Goal: Task Accomplishment & Management: Use online tool/utility

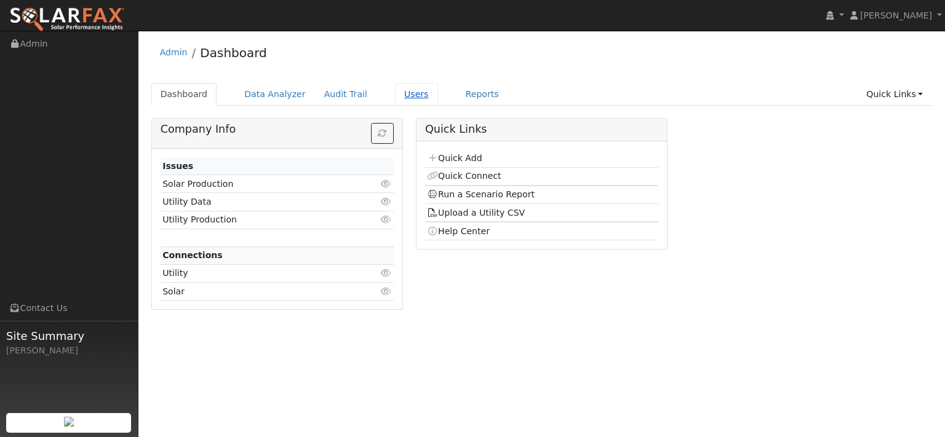
click at [438, 104] on link "Users" at bounding box center [416, 94] width 43 height 23
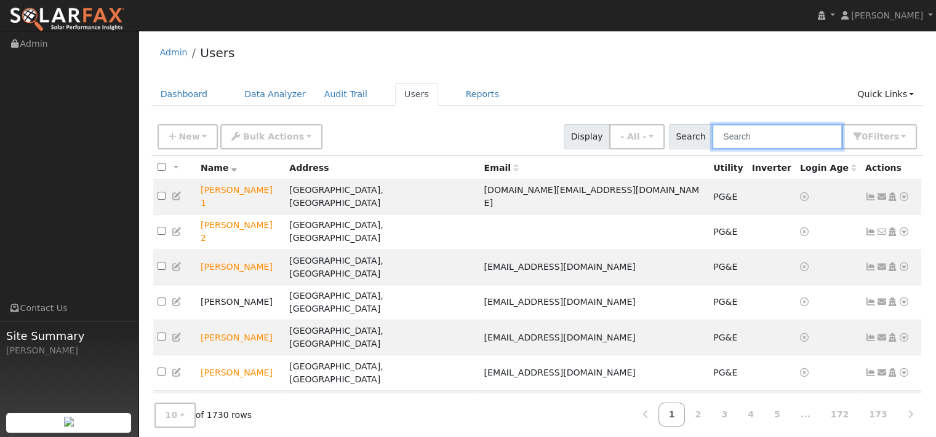
click at [733, 149] on input "text" at bounding box center [777, 136] width 130 height 25
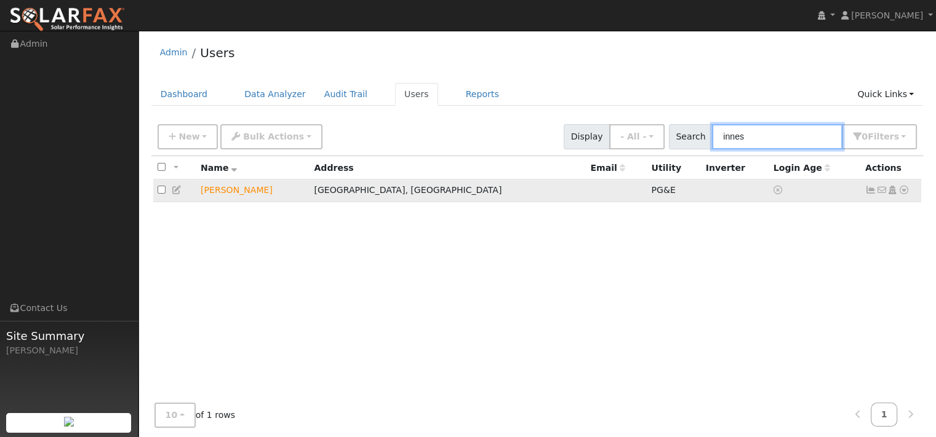
type input "innes"
click at [899, 194] on icon at bounding box center [903, 190] width 11 height 9
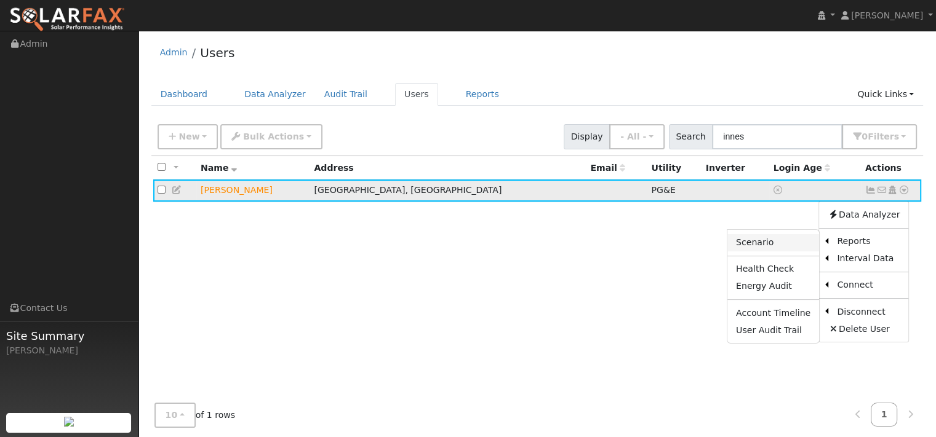
click at [727, 252] on link "Scenario" at bounding box center [773, 242] width 92 height 17
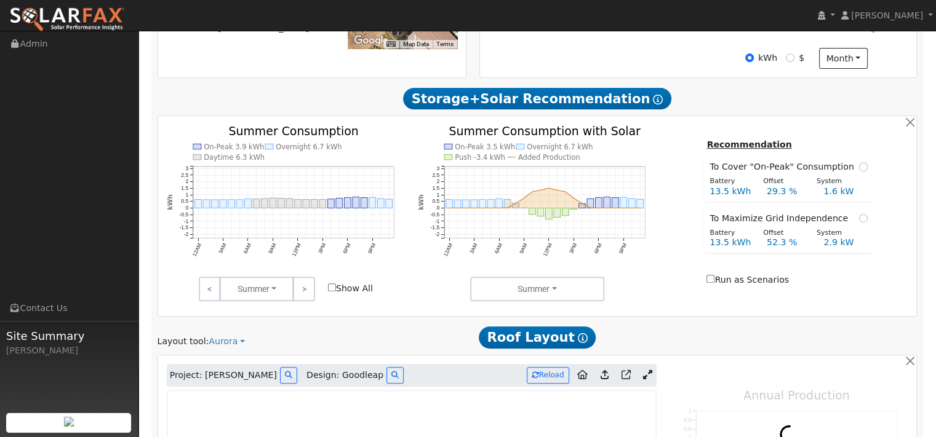
type input "11090"
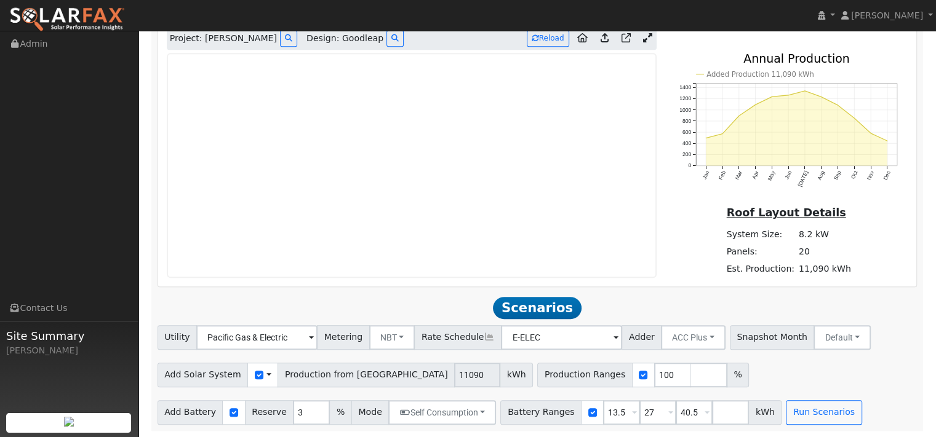
scroll to position [861, 0]
click at [643, 36] on icon at bounding box center [647, 37] width 9 height 9
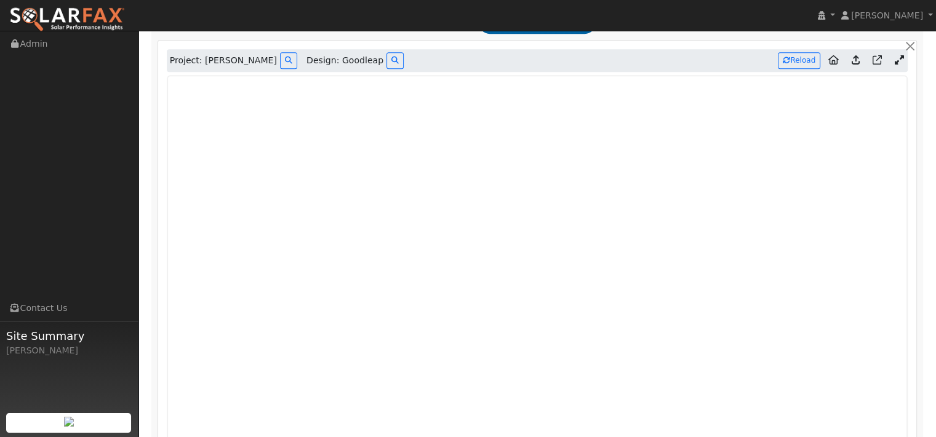
scroll to position [738, 0]
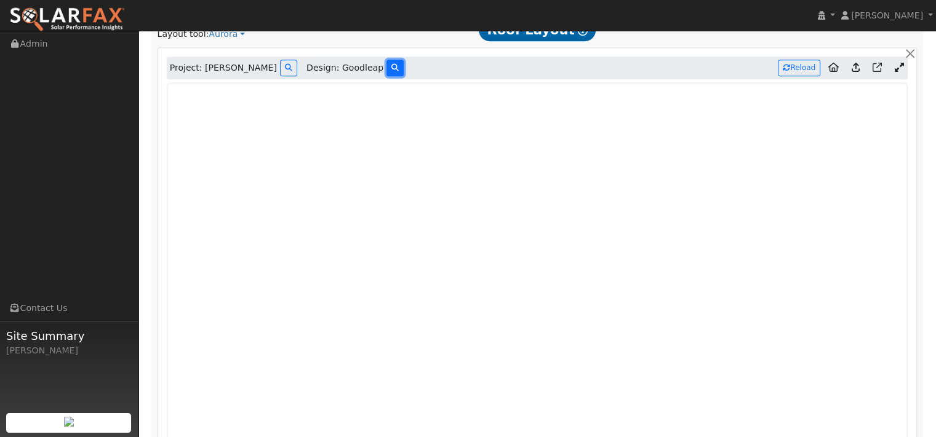
click at [391, 71] on icon at bounding box center [394, 67] width 7 height 7
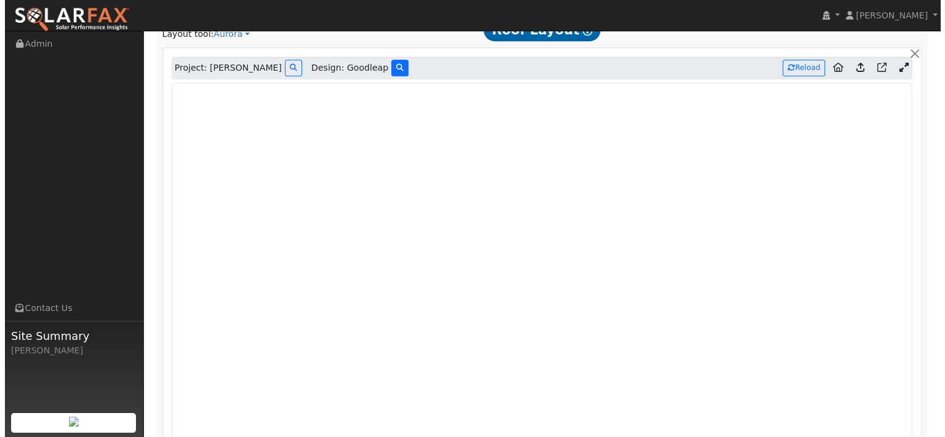
scroll to position [739, 0]
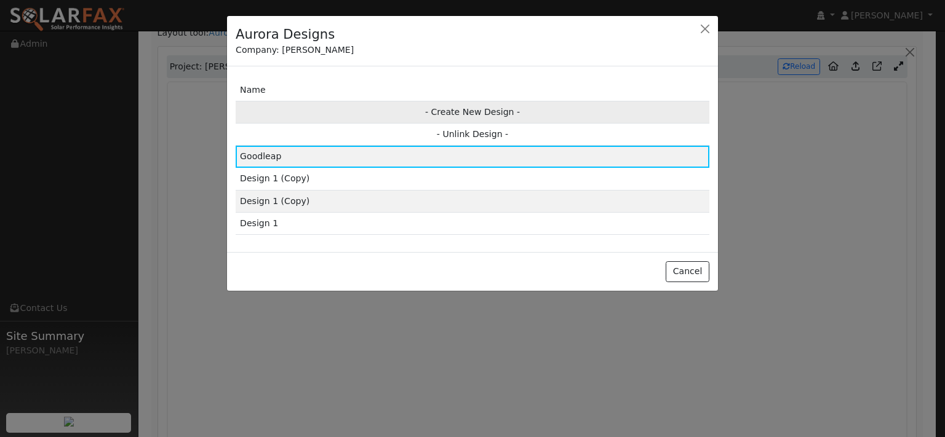
click at [455, 123] on td "- Create New Design -" at bounding box center [473, 112] width 474 height 22
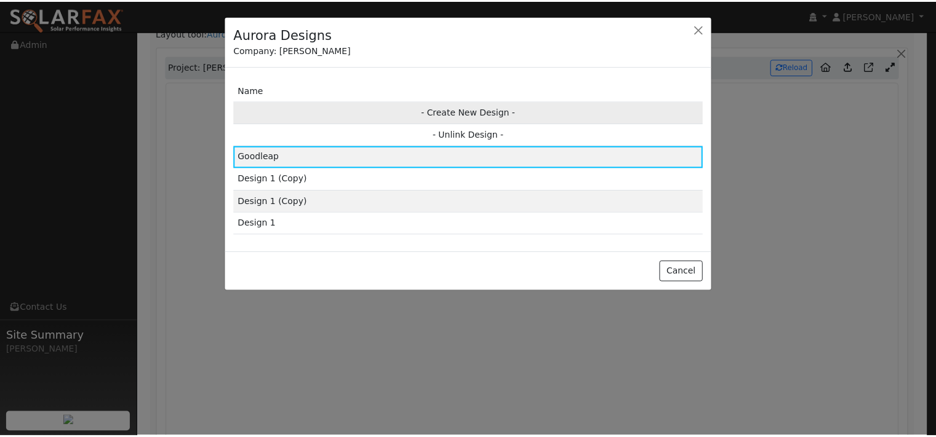
scroll to position [741, 0]
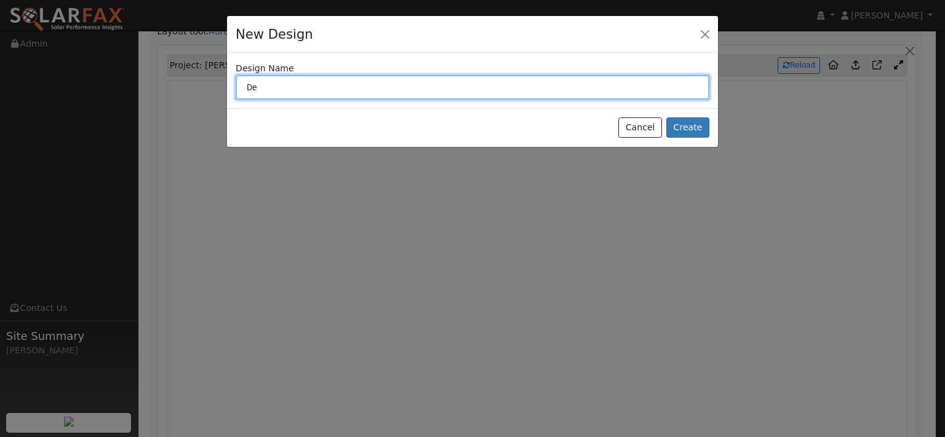
type input "D"
type input "Goodleap 2.99%"
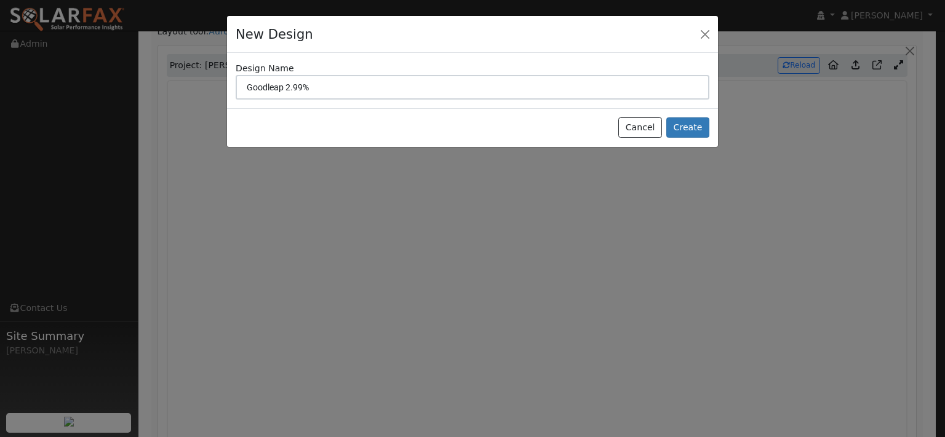
click at [707, 147] on div "Cancel Create" at bounding box center [472, 127] width 491 height 39
click at [691, 138] on button "Create" at bounding box center [687, 128] width 43 height 21
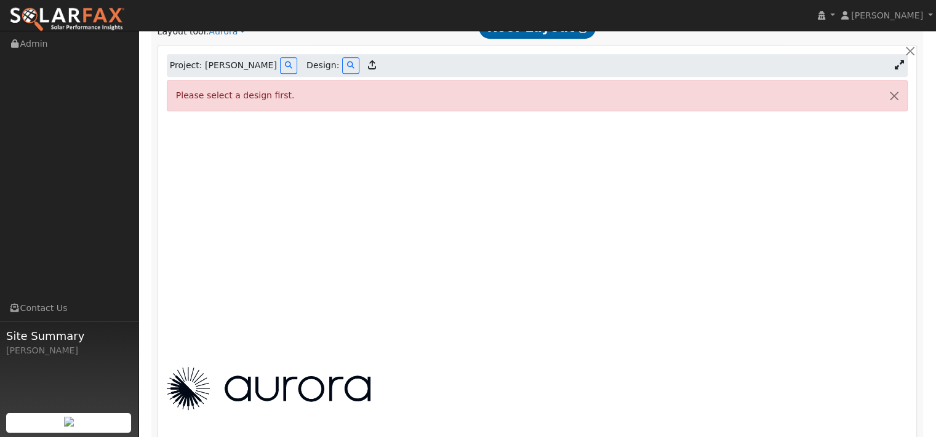
click at [367, 70] on icon at bounding box center [371, 64] width 8 height 9
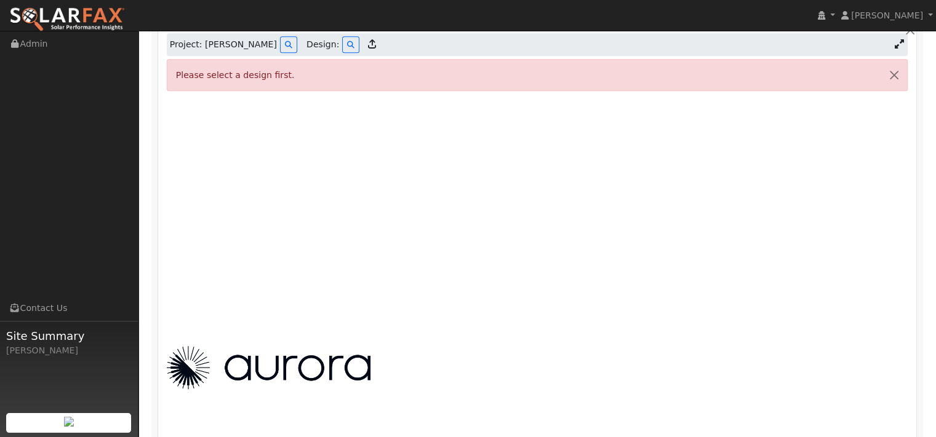
scroll to position [715, 0]
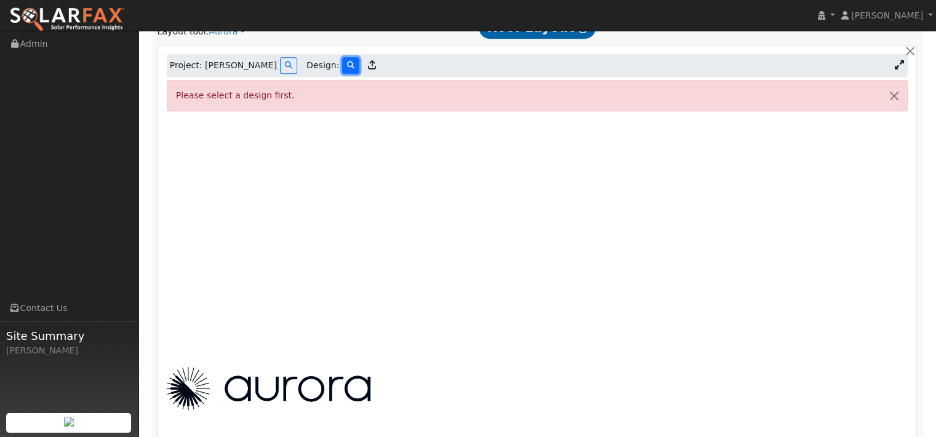
click at [342, 74] on button at bounding box center [350, 65] width 17 height 17
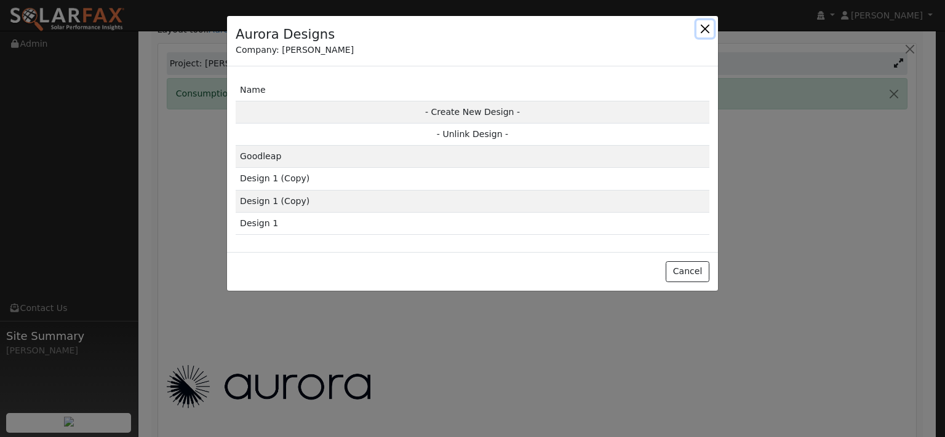
click at [706, 33] on button "button" at bounding box center [704, 28] width 17 height 17
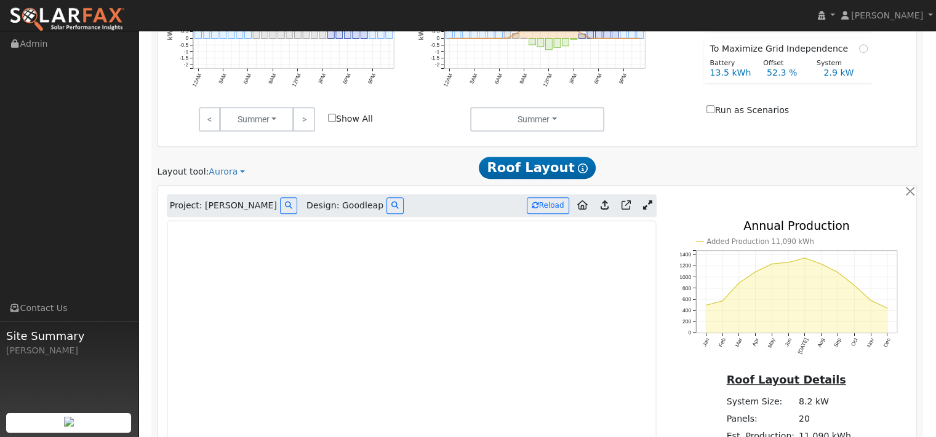
scroll to position [615, 0]
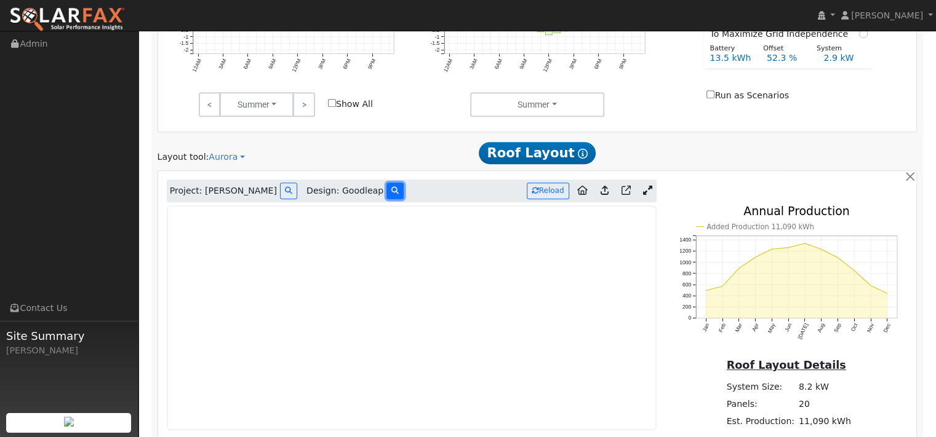
click at [391, 194] on icon at bounding box center [394, 190] width 7 height 7
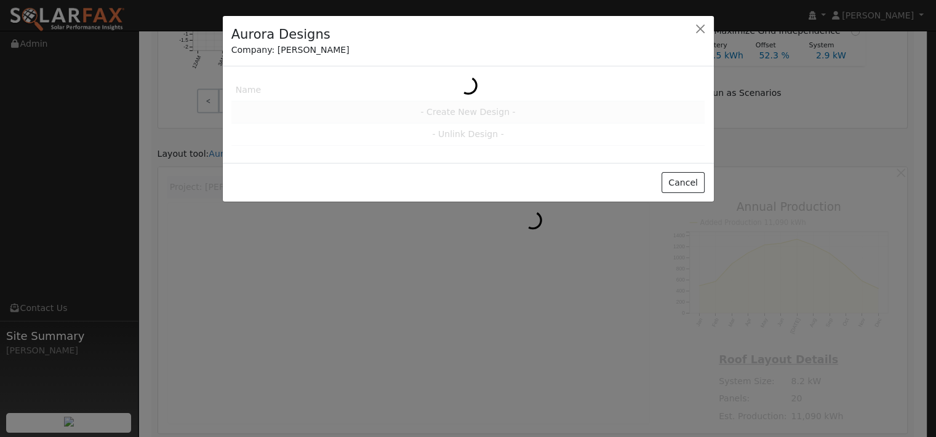
scroll to position [616, 0]
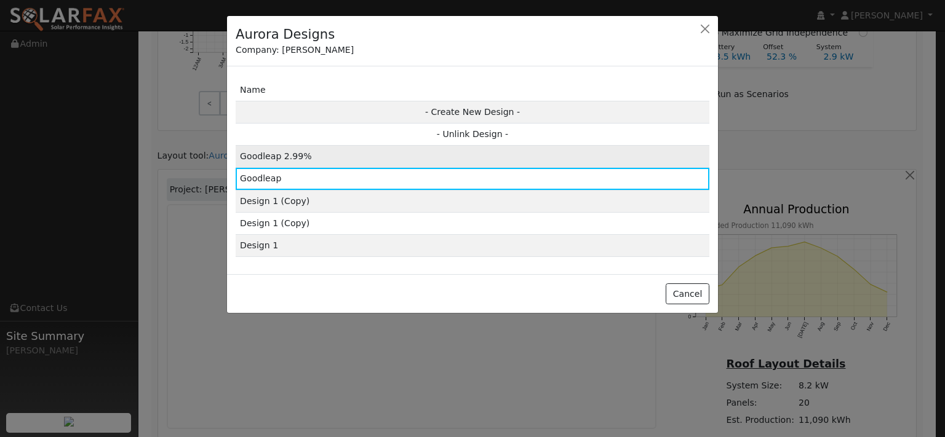
click at [303, 168] on td "Goodleap 2.99%" at bounding box center [473, 157] width 474 height 22
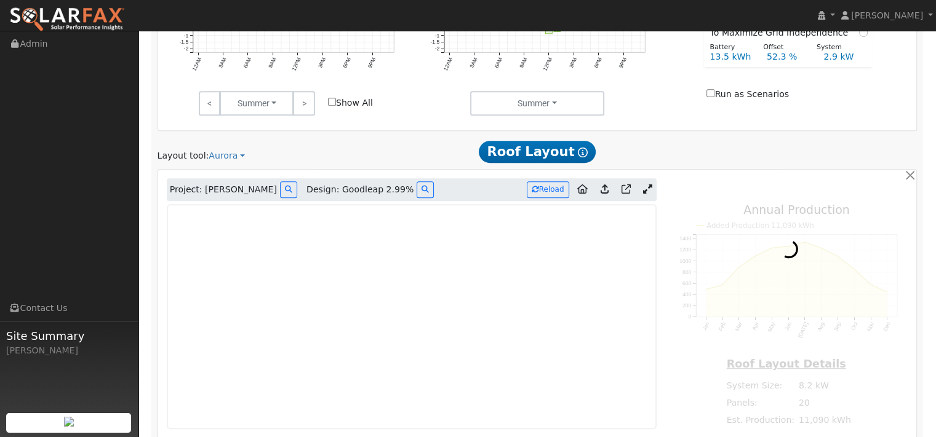
type input "0"
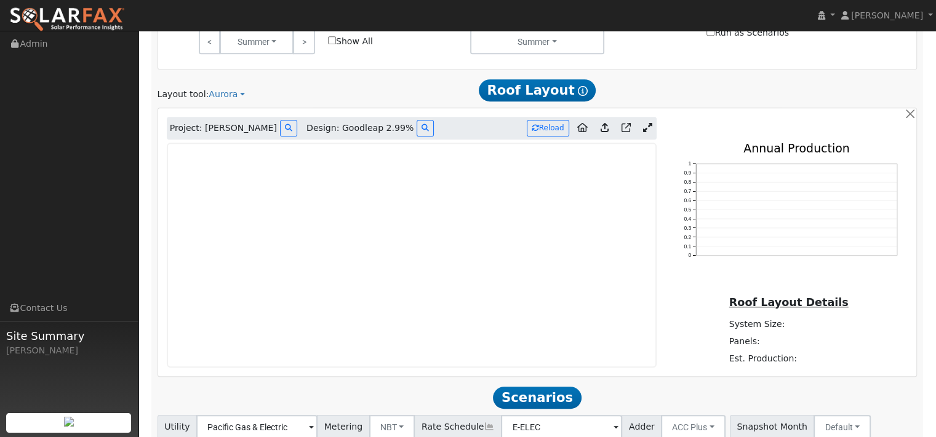
scroll to position [739, 0]
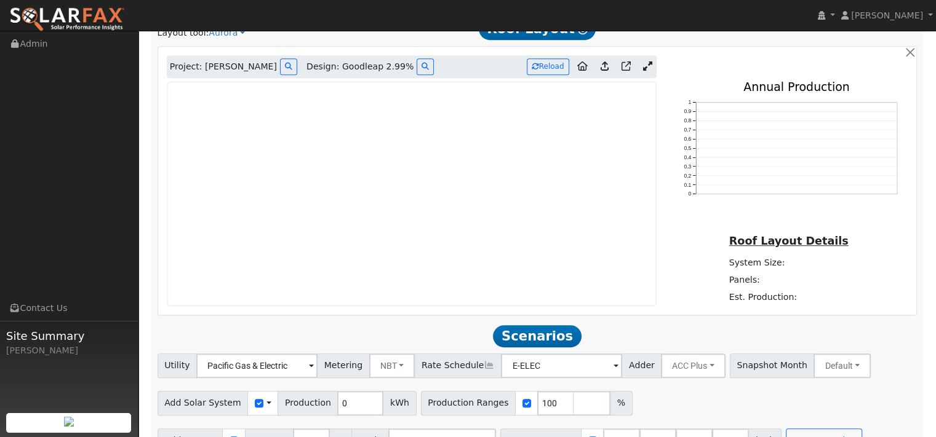
click at [643, 71] on icon at bounding box center [647, 66] width 9 height 9
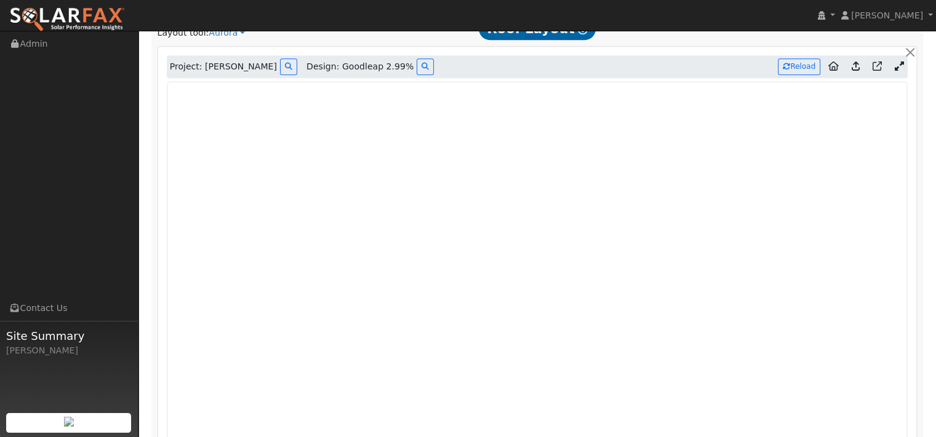
scroll to position [801, 0]
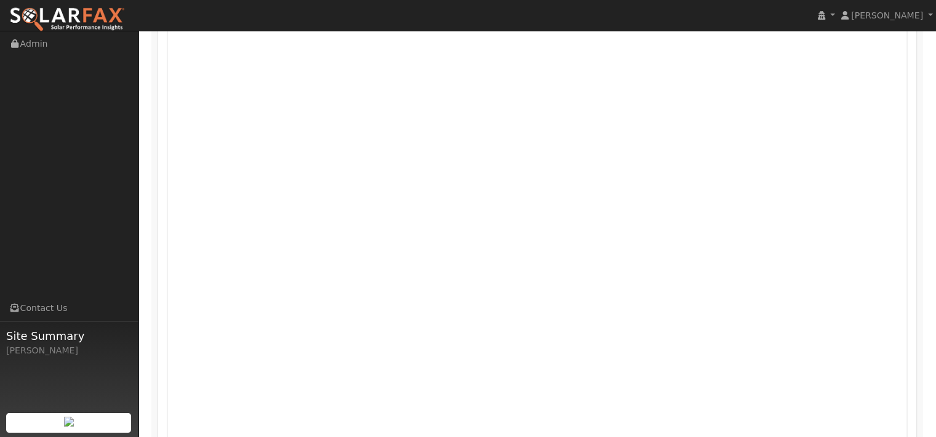
click at [851, 9] on icon at bounding box center [855, 4] width 8 height 9
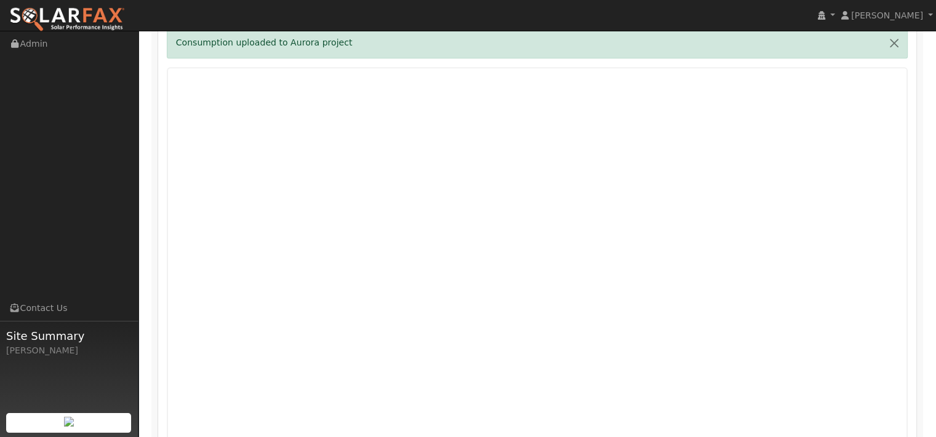
scroll to position [867, 0]
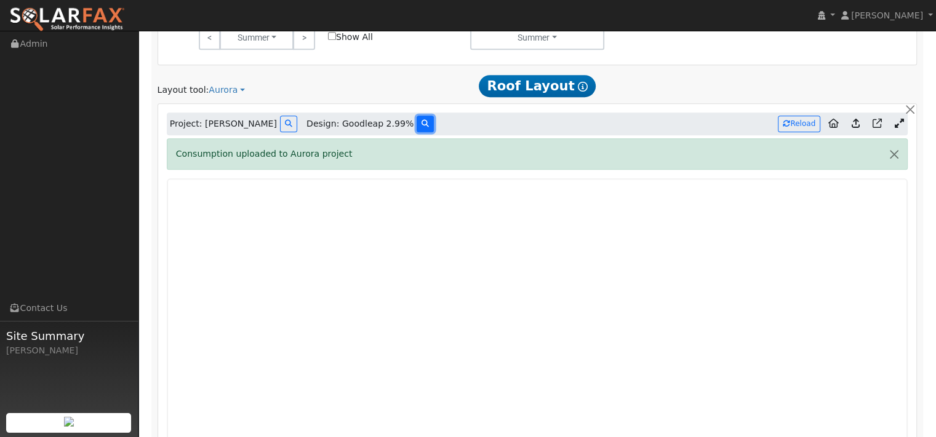
click at [421, 127] on icon at bounding box center [424, 123] width 7 height 7
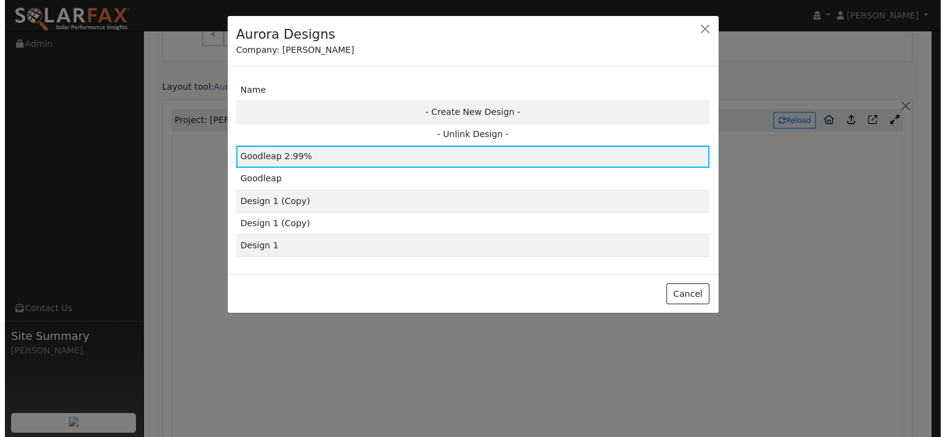
scroll to position [684, 0]
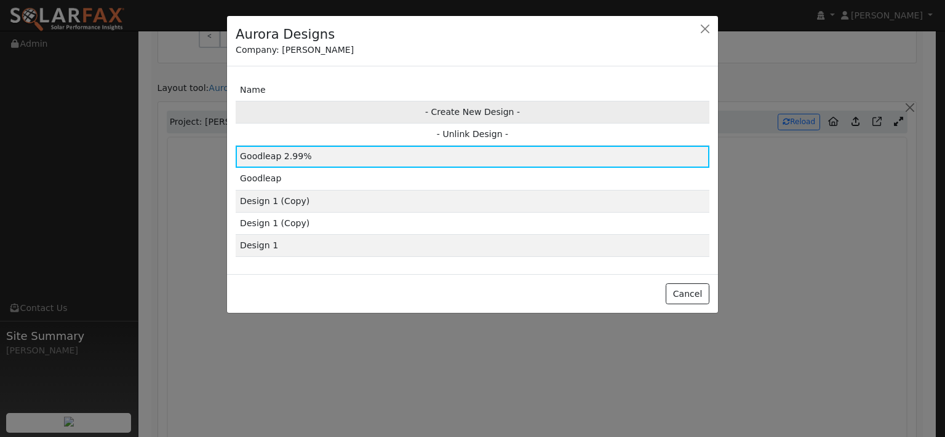
click at [468, 123] on td "- Create New Design -" at bounding box center [473, 112] width 474 height 22
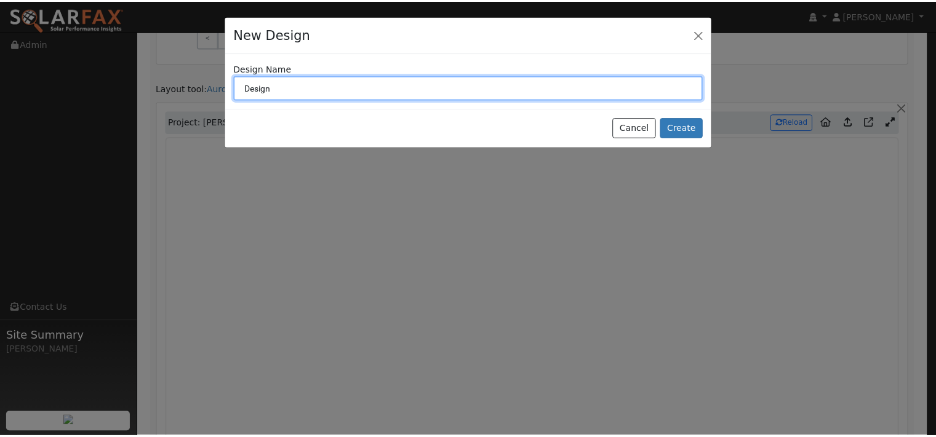
scroll to position [685, 0]
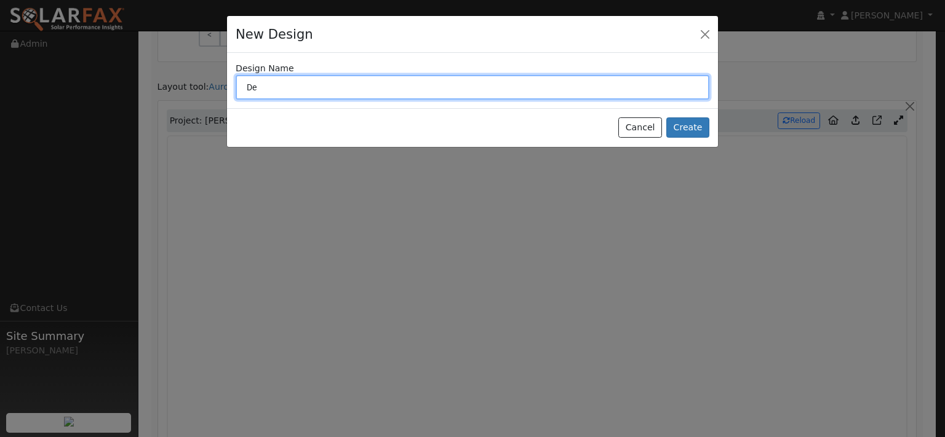
type input "D"
type input "Goodleap 1.99%"
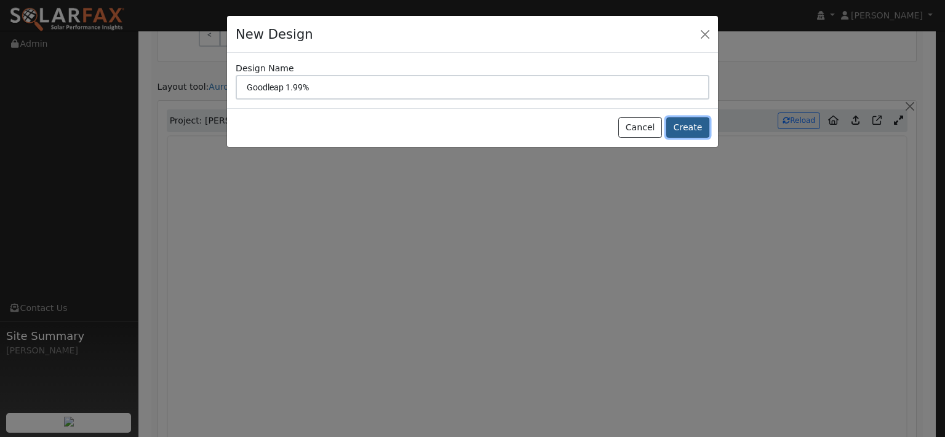
click at [680, 138] on button "Create" at bounding box center [687, 128] width 43 height 21
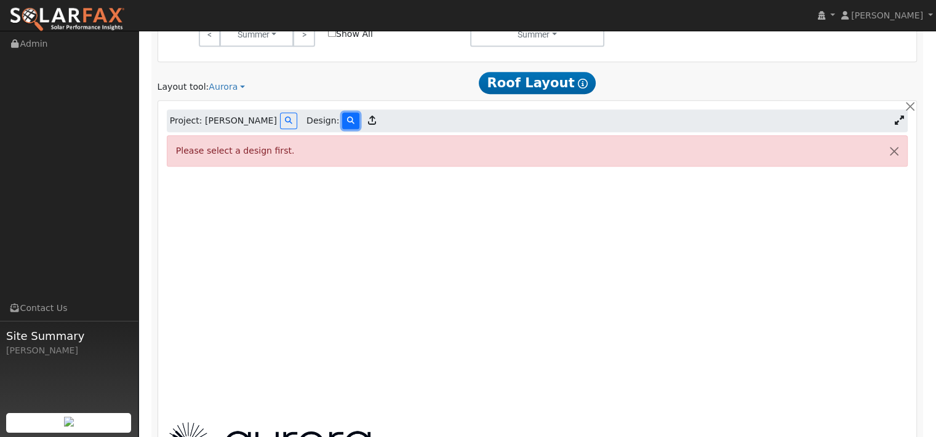
click at [347, 124] on icon at bounding box center [350, 120] width 7 height 7
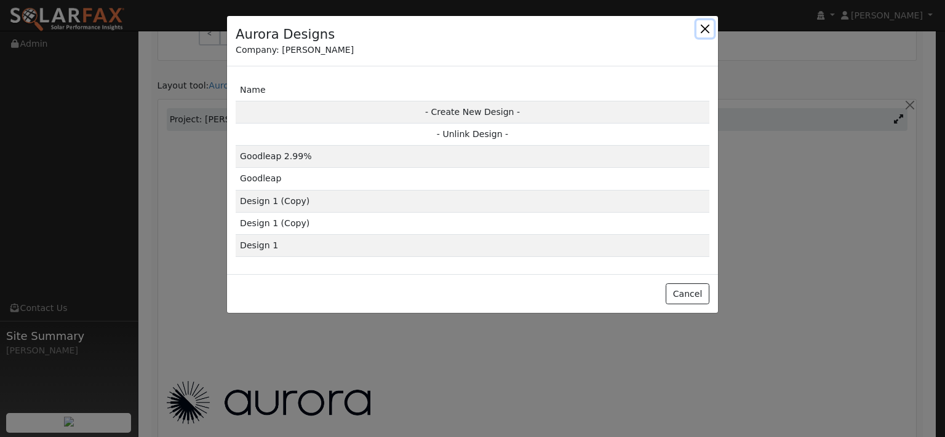
click at [704, 36] on button "button" at bounding box center [704, 28] width 17 height 17
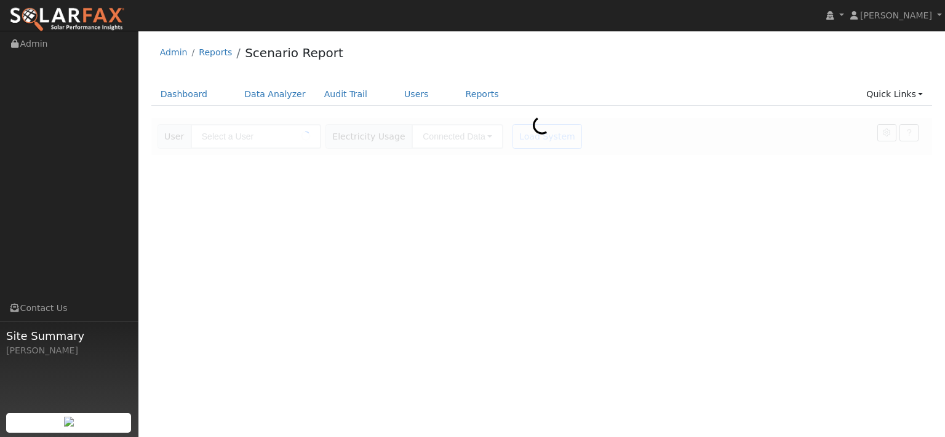
type input "[PERSON_NAME]"
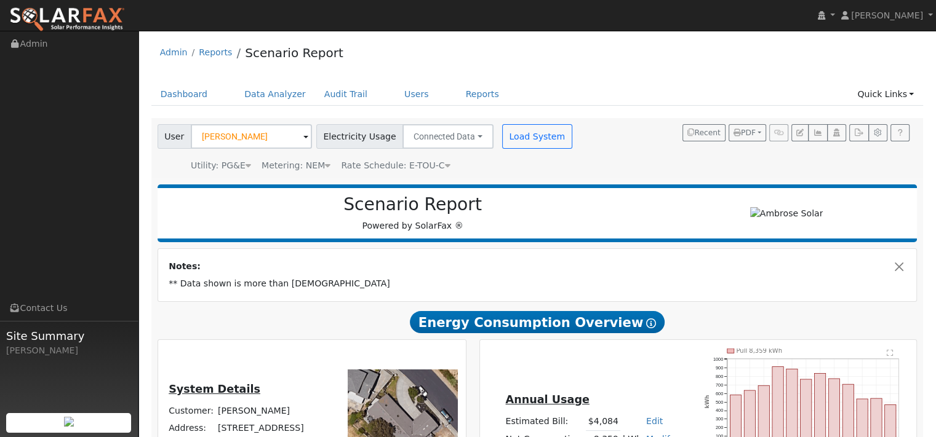
type input "11135"
click at [438, 105] on link "Users" at bounding box center [416, 94] width 43 height 23
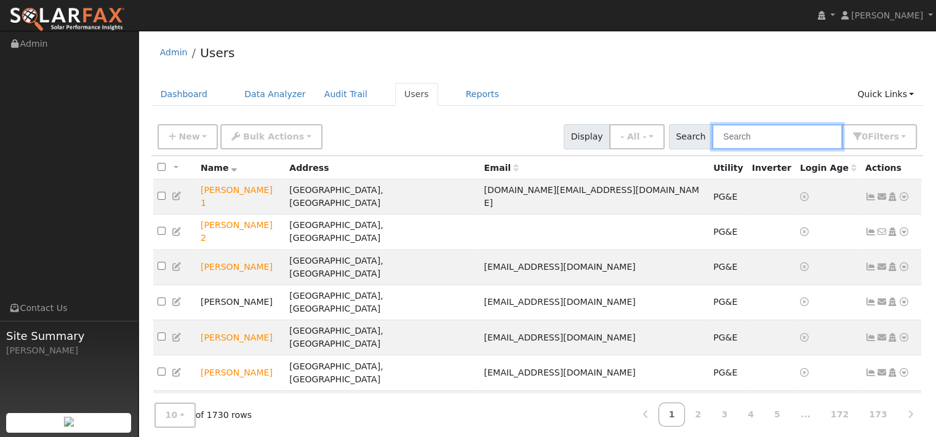
click at [712, 149] on input "text" at bounding box center [777, 136] width 130 height 25
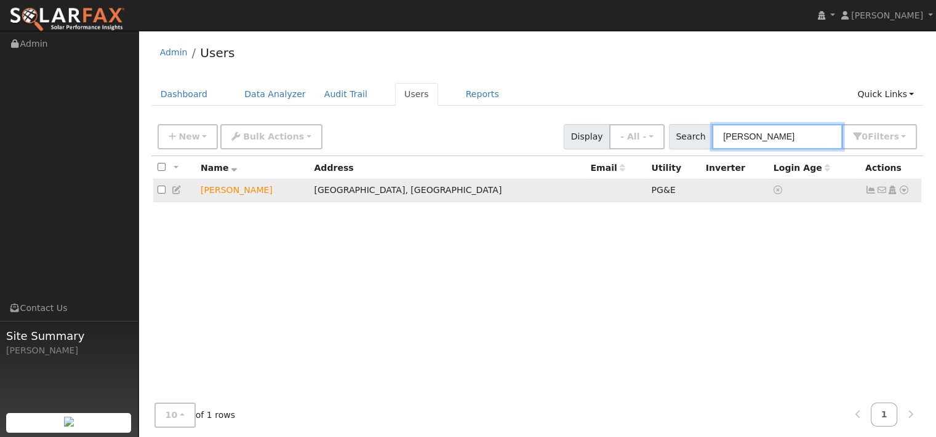
type input "[PERSON_NAME]"
click at [900, 194] on icon at bounding box center [903, 190] width 11 height 9
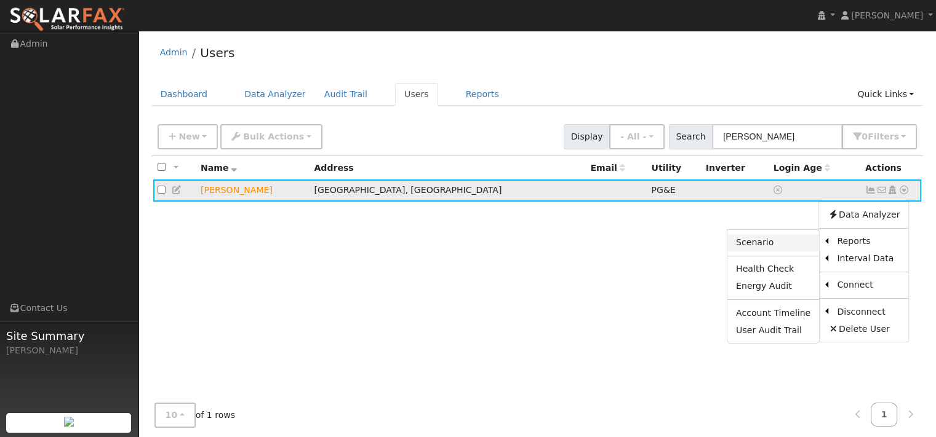
click at [727, 252] on link "Scenario" at bounding box center [773, 242] width 92 height 17
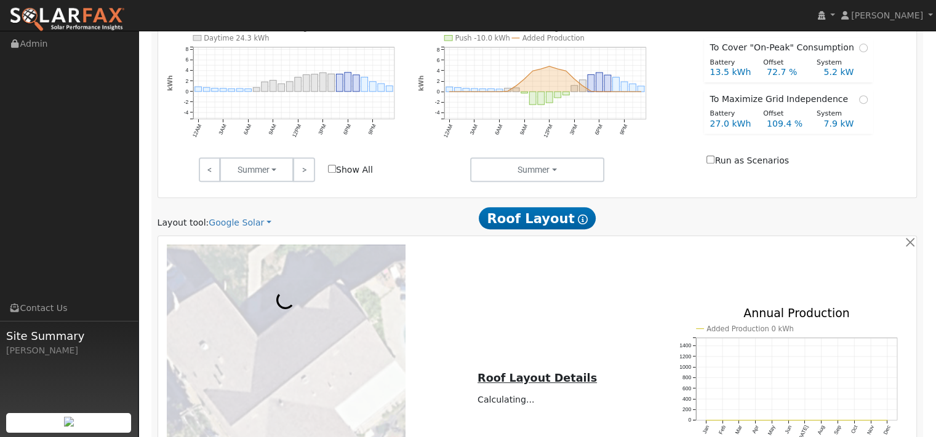
scroll to position [517, 0]
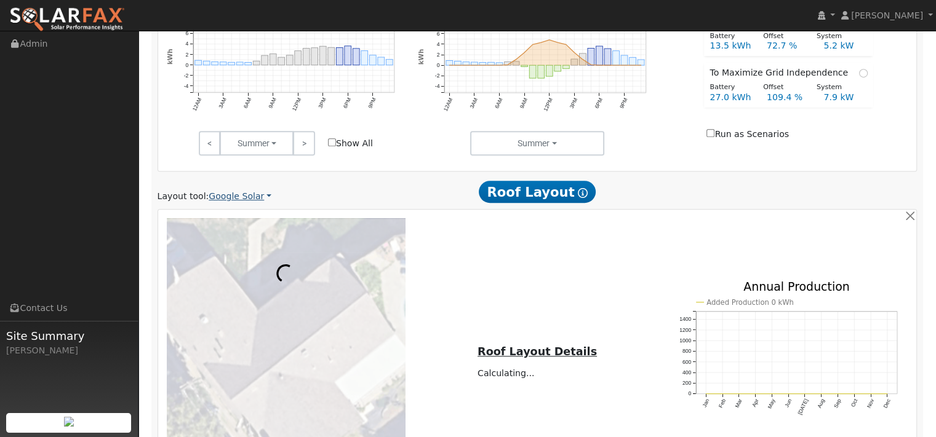
click at [258, 203] on link "Google Solar" at bounding box center [240, 196] width 63 height 13
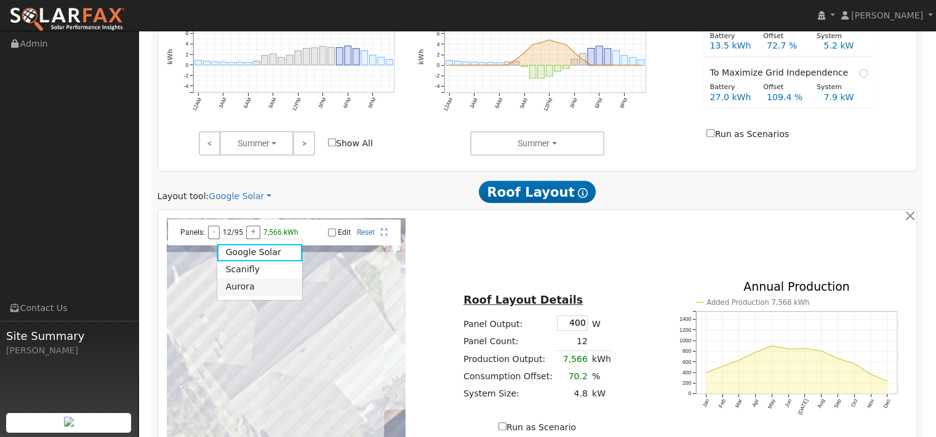
click at [253, 296] on link "Aurora" at bounding box center [260, 287] width 86 height 17
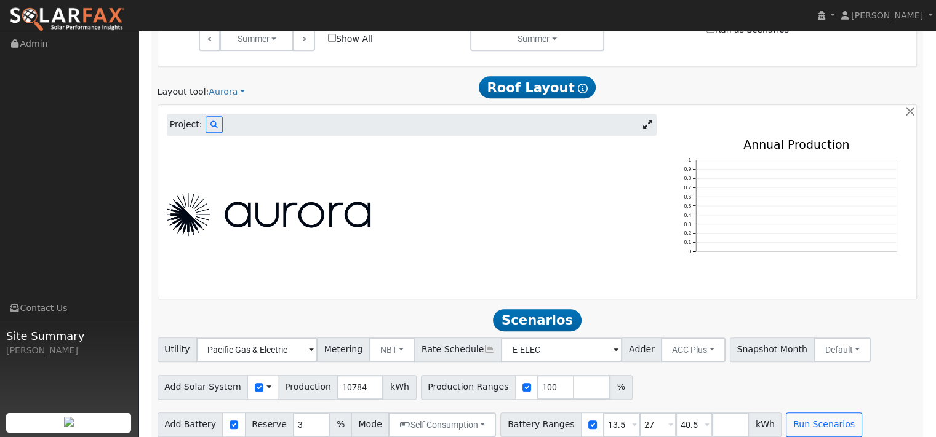
scroll to position [603, 0]
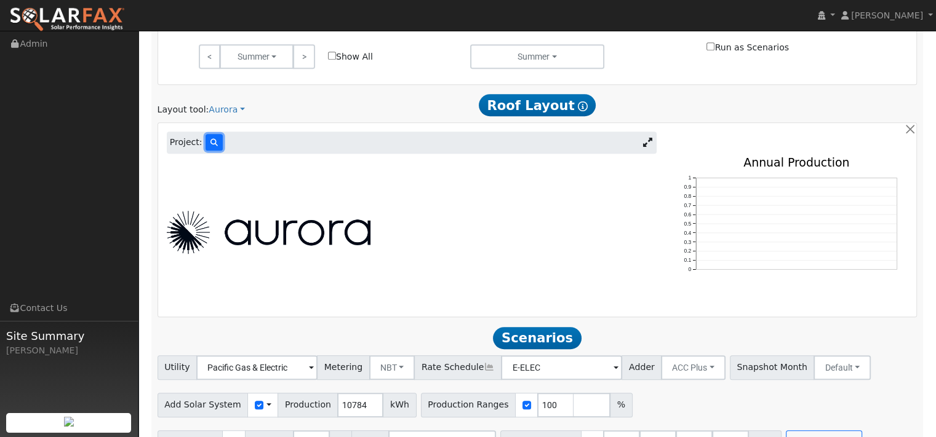
click at [223, 151] on button at bounding box center [213, 142] width 17 height 17
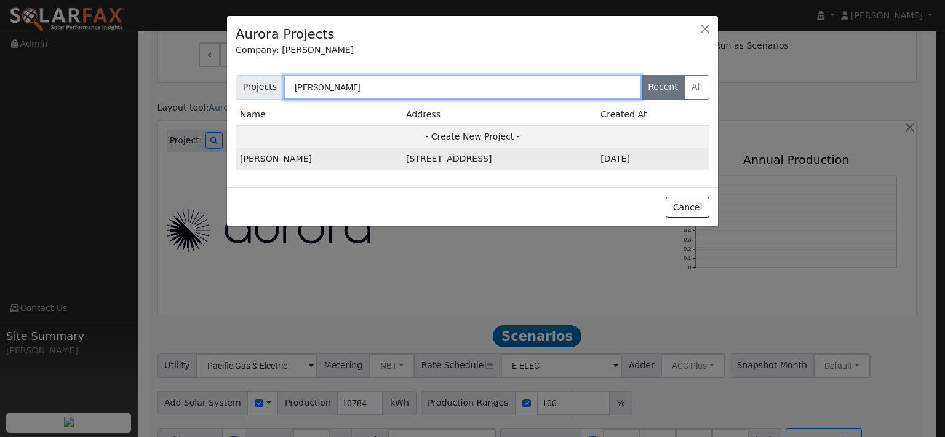
type input "[PERSON_NAME]"
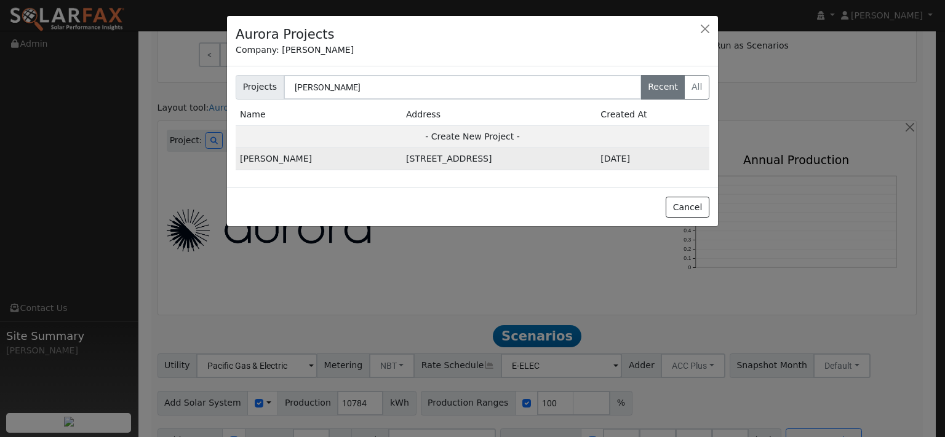
click at [309, 170] on td "[PERSON_NAME]" at bounding box center [319, 159] width 166 height 22
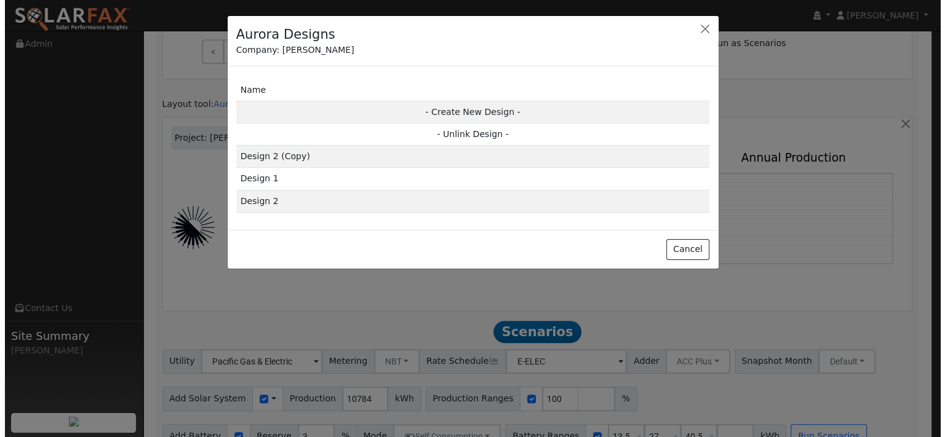
scroll to position [608, 0]
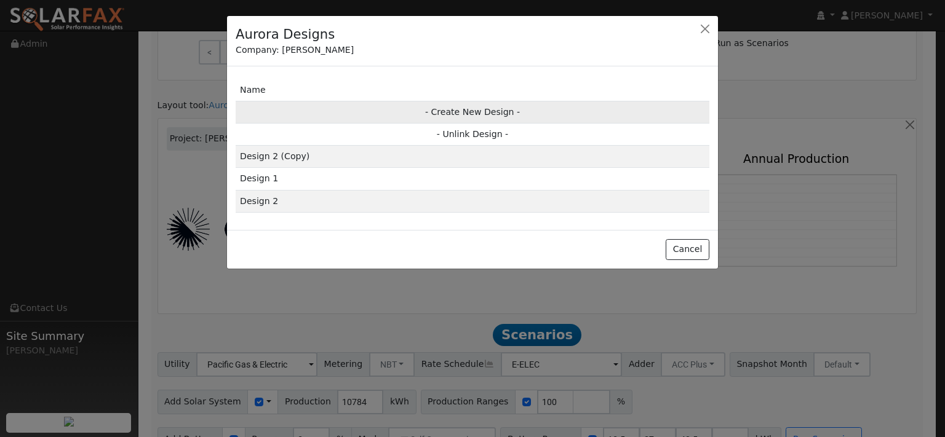
click at [452, 123] on td "- Create New Design -" at bounding box center [473, 112] width 474 height 22
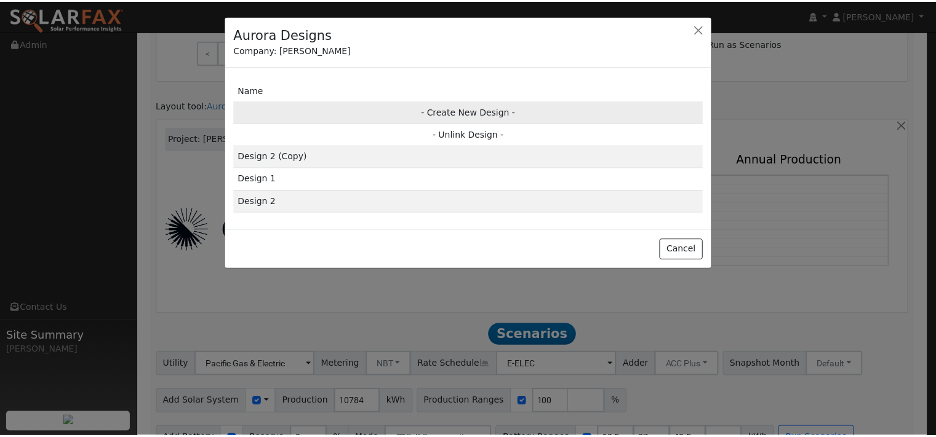
scroll to position [610, 0]
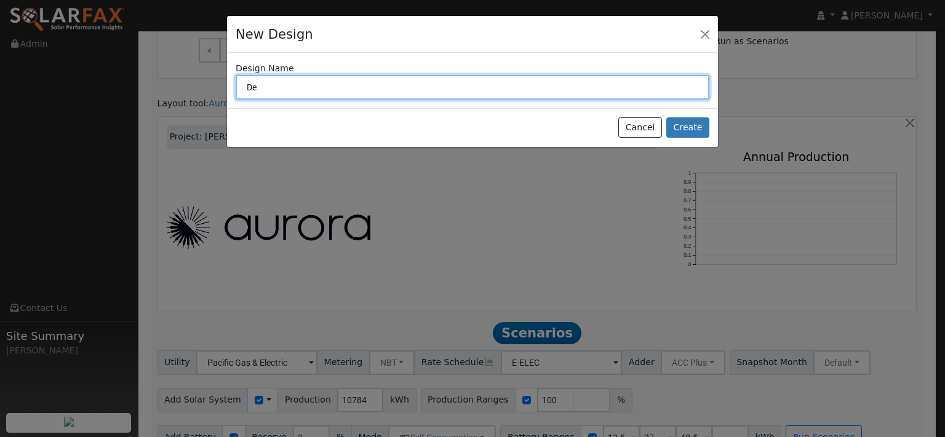
type input "D"
type input "Goodleap 1.99%"
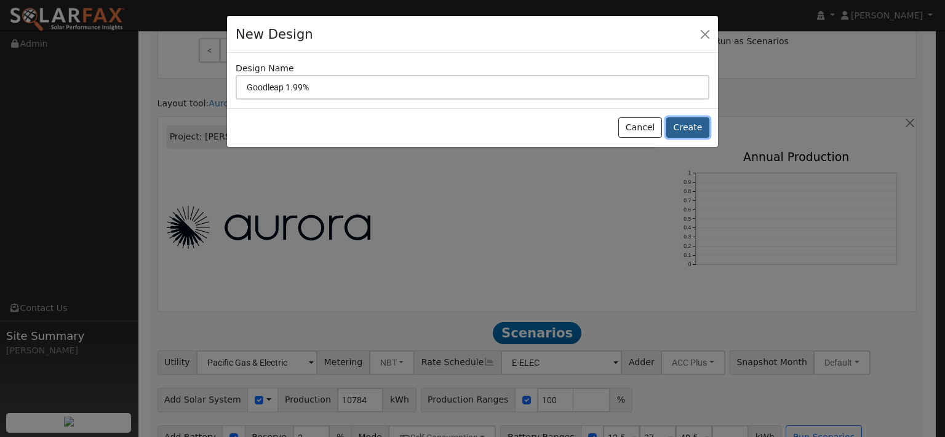
click at [683, 138] on button "Create" at bounding box center [687, 128] width 43 height 21
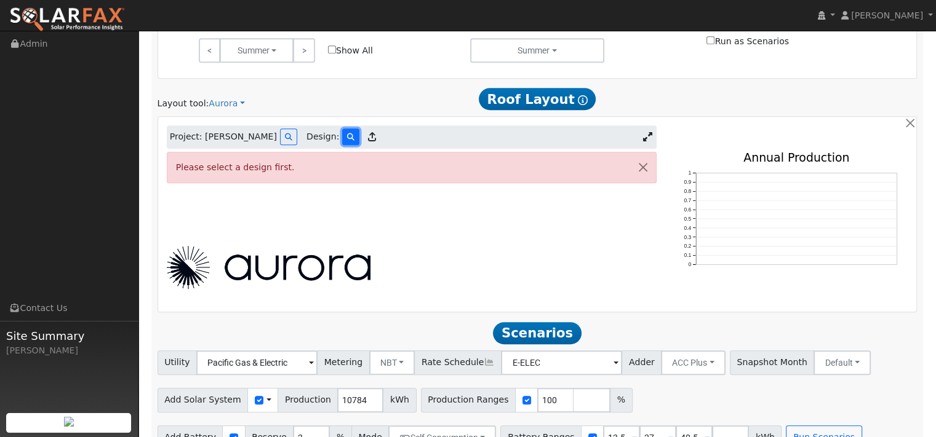
click at [354, 141] on icon at bounding box center [350, 136] width 7 height 7
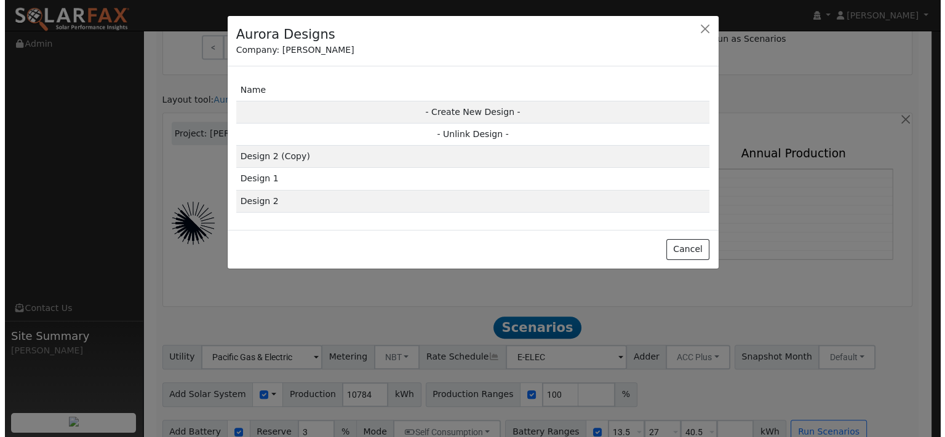
scroll to position [611, 0]
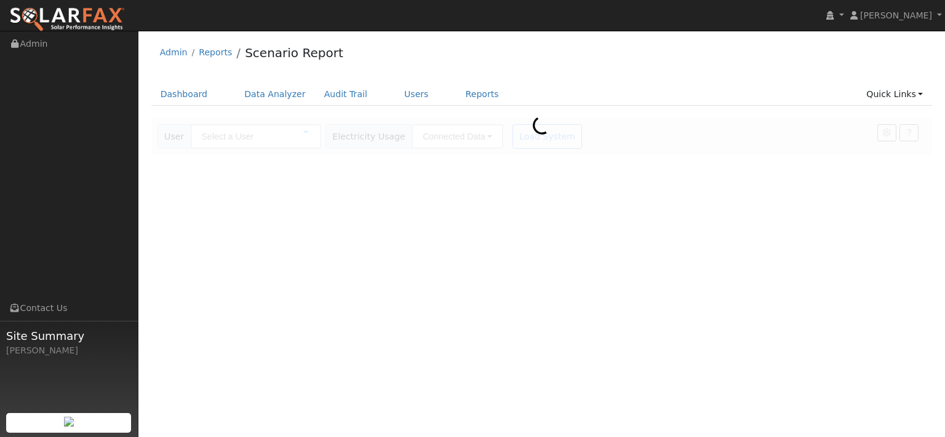
type input "[PERSON_NAME]"
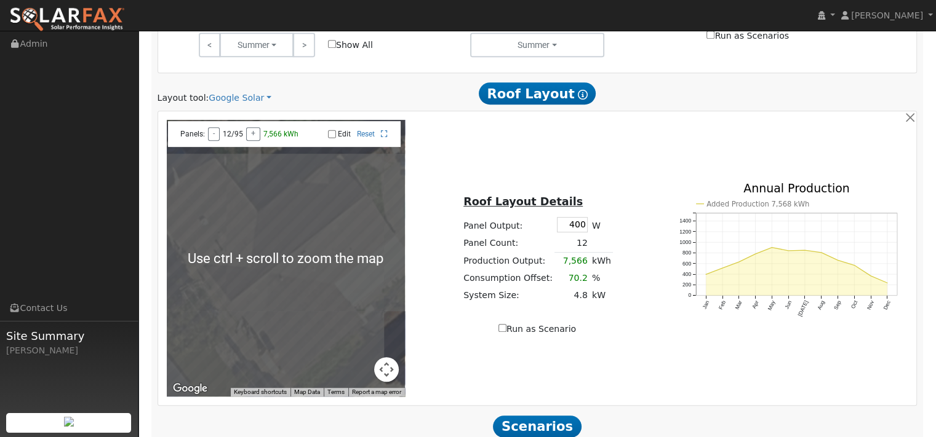
scroll to position [677, 0]
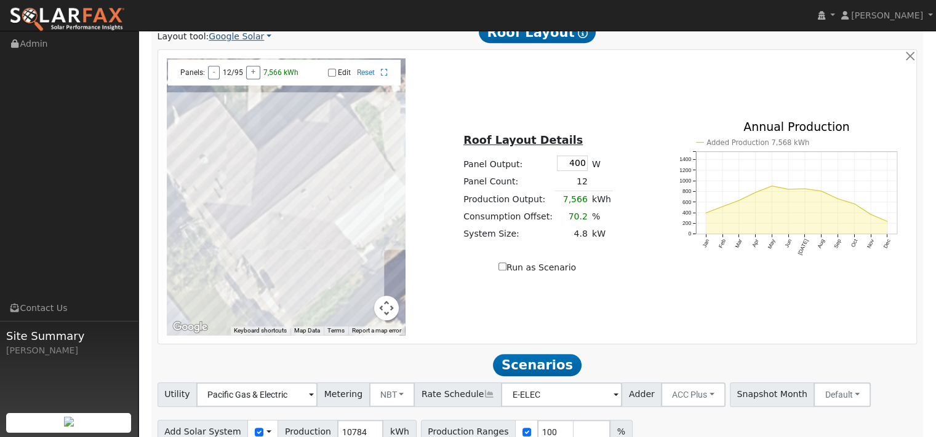
click at [271, 43] on link "Google Solar" at bounding box center [240, 36] width 63 height 13
click at [265, 136] on link "Aurora" at bounding box center [260, 127] width 86 height 17
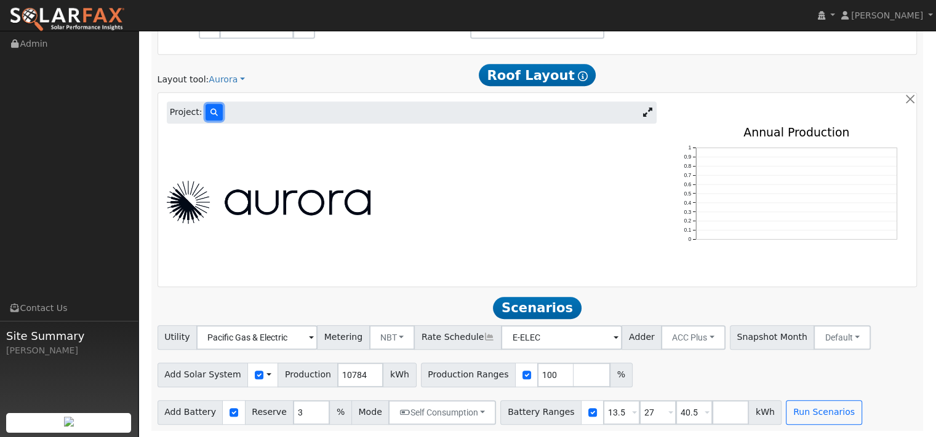
click at [218, 116] on icon at bounding box center [213, 112] width 7 height 7
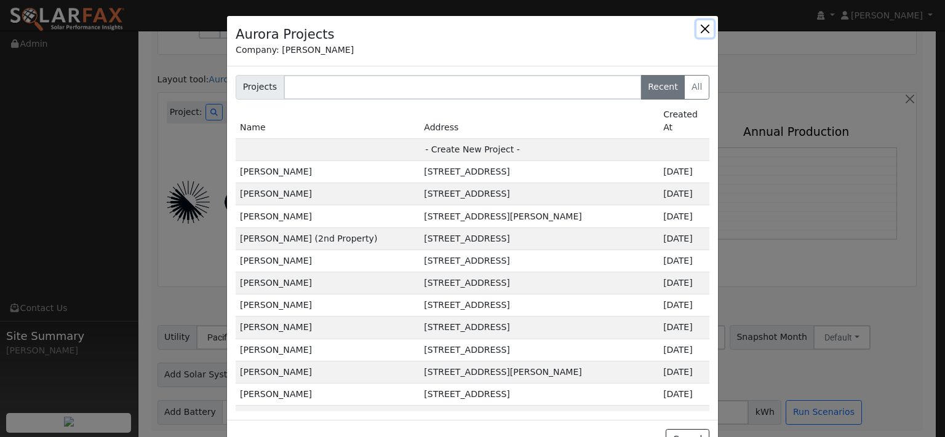
click at [696, 33] on button "button" at bounding box center [704, 28] width 17 height 17
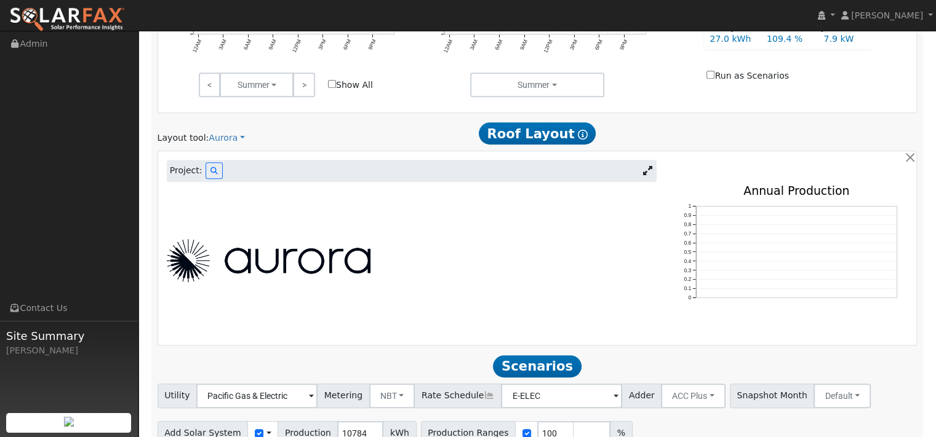
scroll to position [596, 0]
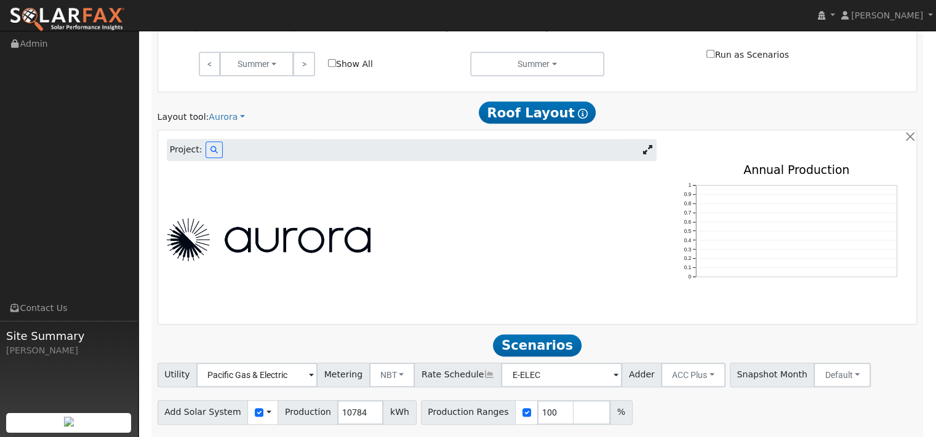
click at [639, 159] on link at bounding box center [648, 150] width 18 height 18
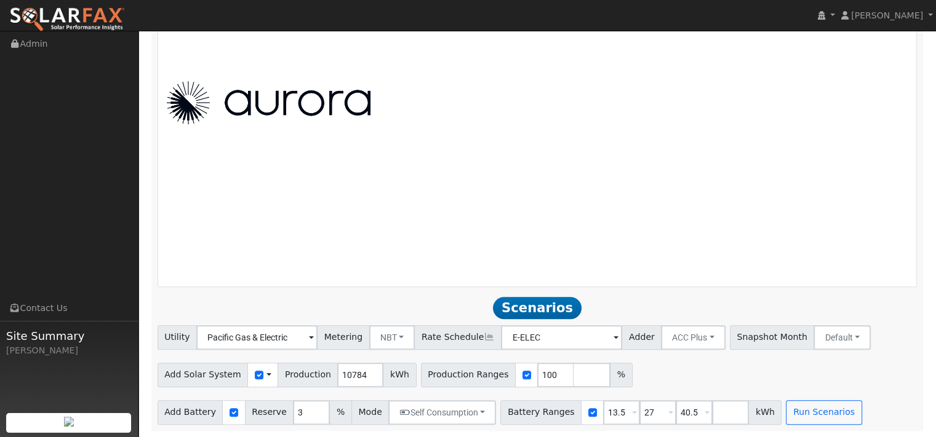
scroll to position [658, 0]
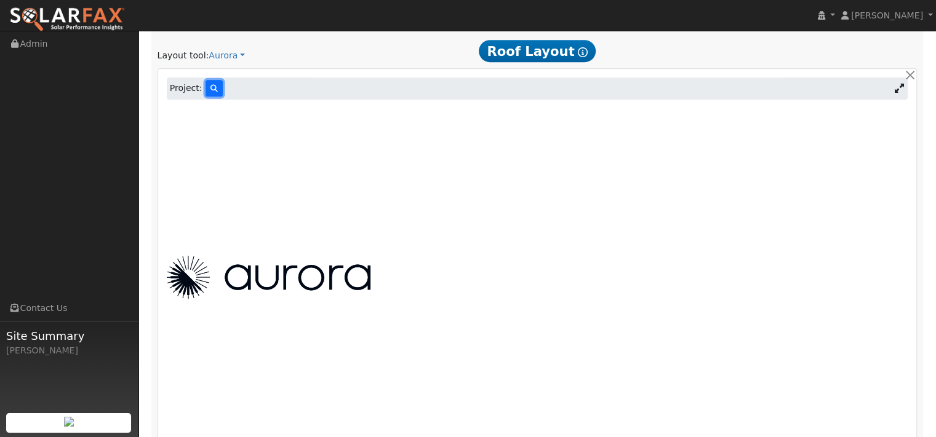
click at [218, 92] on icon at bounding box center [213, 88] width 7 height 7
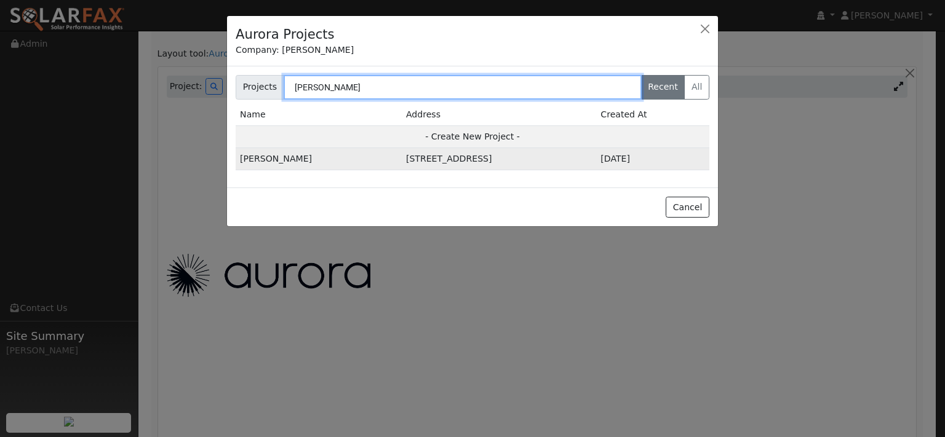
type input "[PERSON_NAME]"
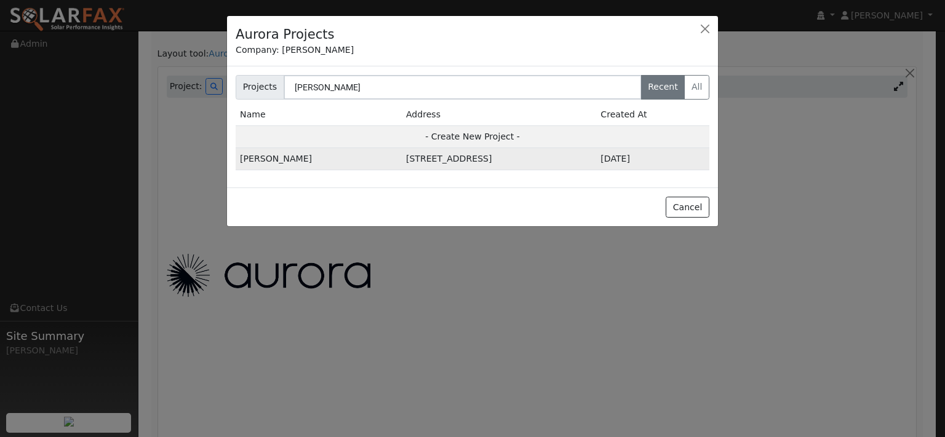
click at [327, 170] on td "[PERSON_NAME]" at bounding box center [319, 159] width 166 height 22
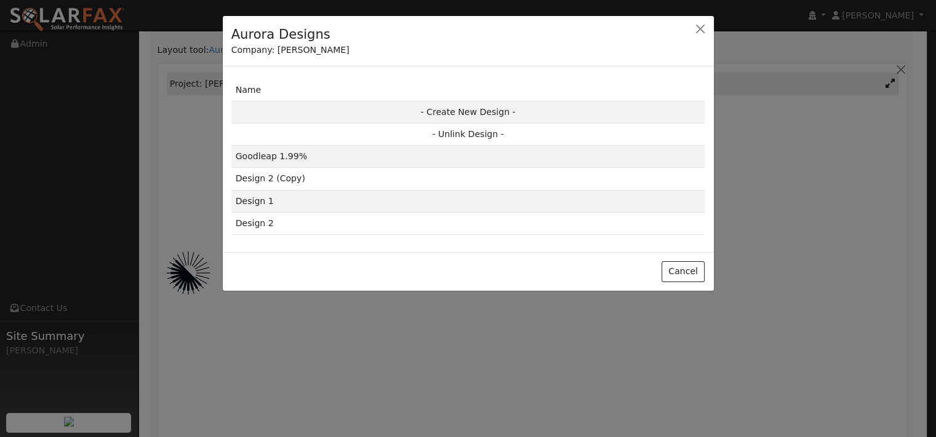
scroll to position [662, 0]
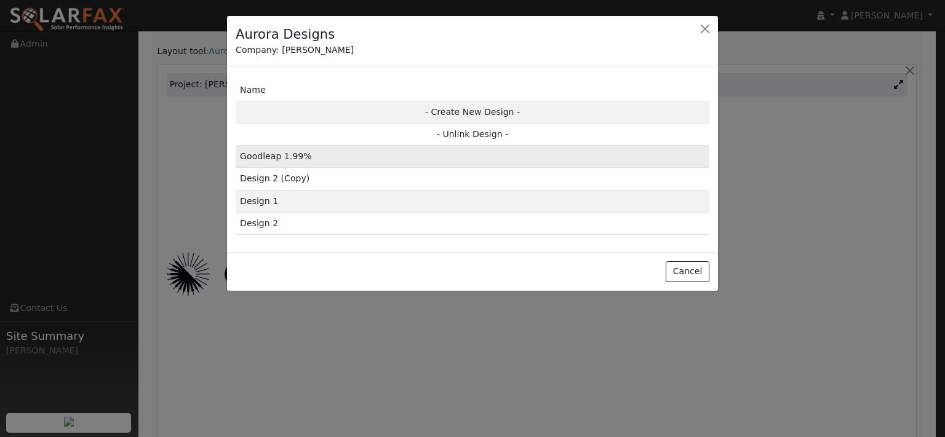
click at [308, 168] on td "Goodleap 1.99%" at bounding box center [473, 157] width 474 height 22
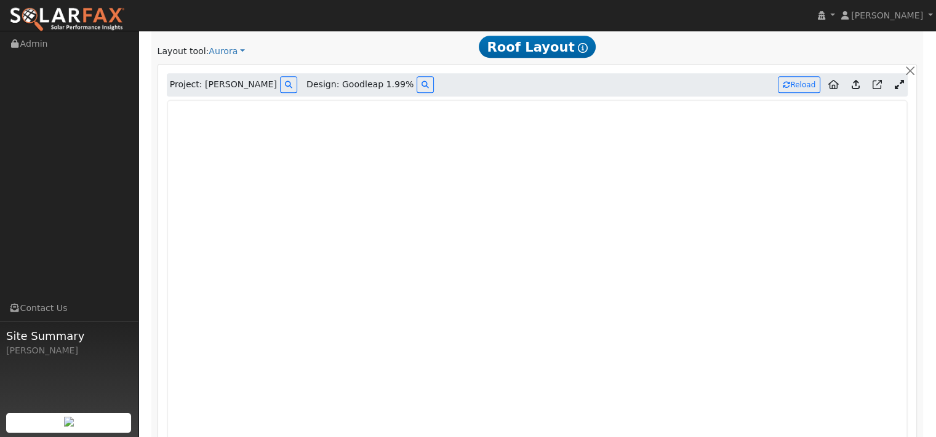
type input "0"
click at [851, 89] on icon at bounding box center [855, 84] width 8 height 9
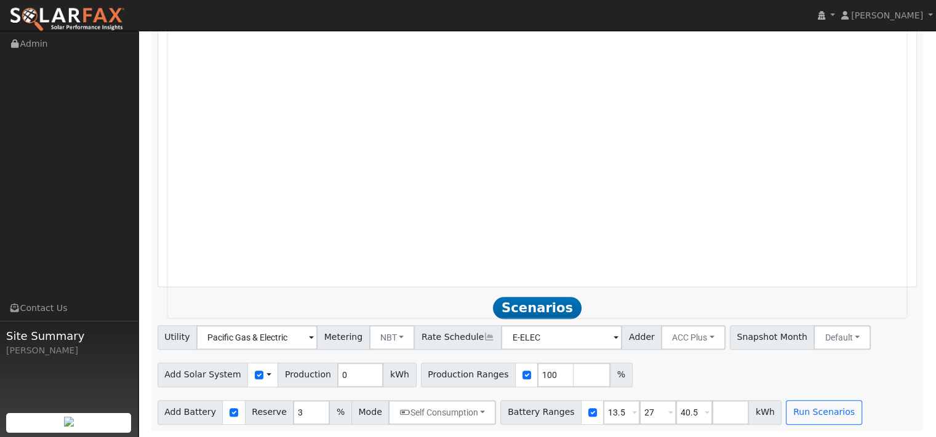
scroll to position [858, 0]
